Goal: Task Accomplishment & Management: Manage account settings

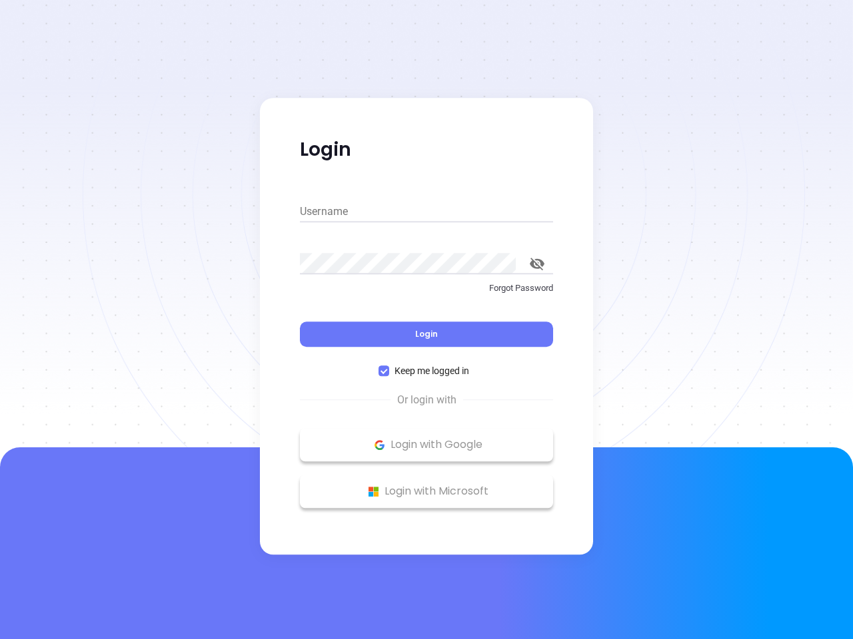
click at [426, 320] on div "Login" at bounding box center [426, 326] width 253 height 41
click at [426, 212] on input "Username" at bounding box center [426, 211] width 253 height 21
click at [537, 264] on icon "toggle password visibility" at bounding box center [537, 264] width 15 height 13
click at [426, 334] on span "Login" at bounding box center [426, 333] width 23 height 11
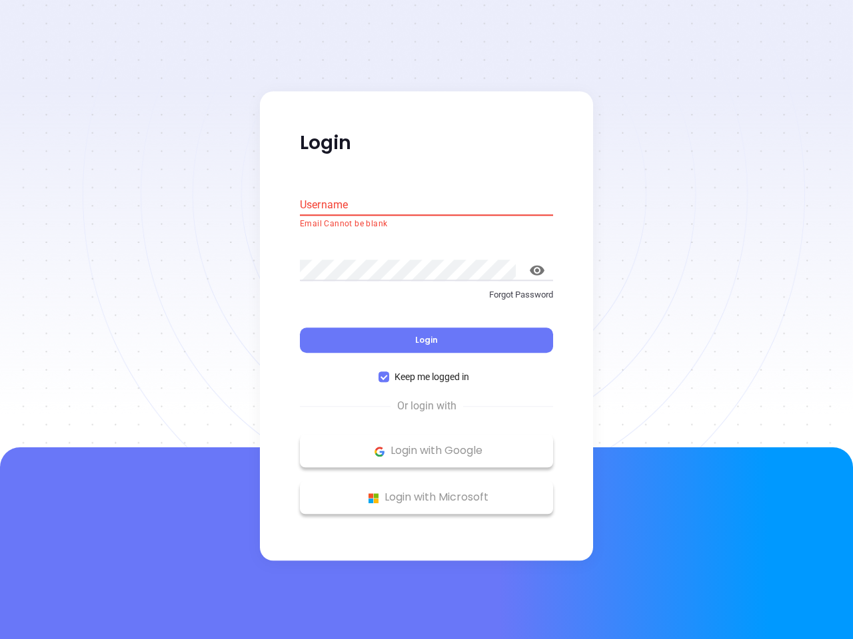
click at [426, 371] on span "Keep me logged in" at bounding box center [431, 377] width 85 height 15
click at [389, 372] on input "Keep me logged in" at bounding box center [383, 377] width 11 height 11
checkbox input "false"
click at [426, 445] on p "Login with Google" at bounding box center [426, 452] width 240 height 20
click at [426, 492] on p "Login with Microsoft" at bounding box center [426, 498] width 240 height 20
